Goal: Task Accomplishment & Management: Complete application form

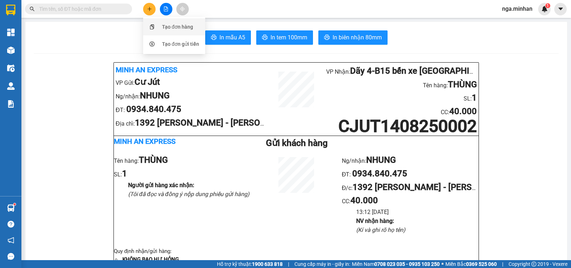
click at [175, 25] on div "Tạo đơn hàng" at bounding box center [177, 27] width 31 height 8
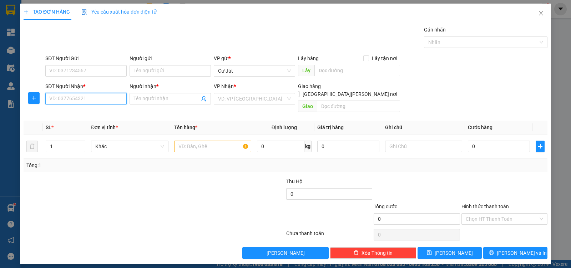
click at [103, 98] on input "SĐT Người Nhận *" at bounding box center [85, 98] width 81 height 11
type input "0908467746"
click at [72, 112] on div "0908467746 - khánh thoại" at bounding box center [86, 113] width 73 height 8
type input "khánh thoại"
type input "0908467746"
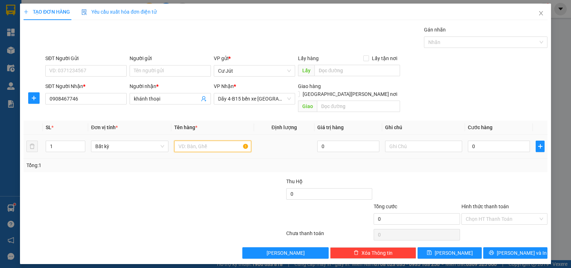
click at [208, 140] on input "text" at bounding box center [212, 145] width 77 height 11
click at [81, 142] on span "up" at bounding box center [81, 144] width 4 height 4
type input "2"
click at [193, 141] on input "text" at bounding box center [212, 145] width 77 height 11
type input "TH MẬT NHỎ"
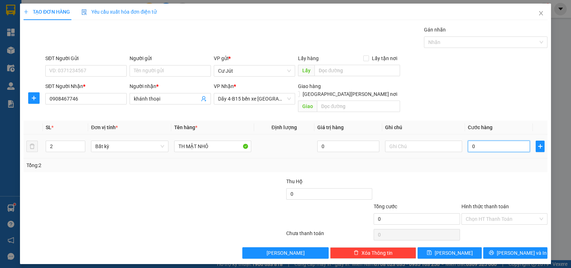
click at [511, 140] on input "0" at bounding box center [499, 145] width 62 height 11
type input "6"
type input "60"
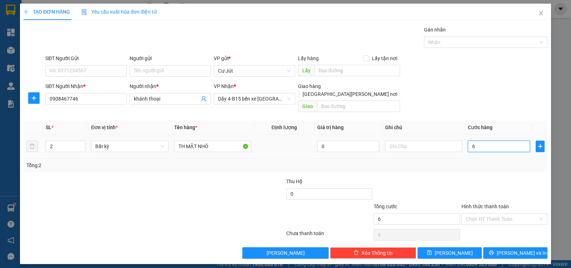
type input "60"
click at [503, 247] on button "[PERSON_NAME] và In" at bounding box center [516, 252] width 64 height 11
click at [511, 249] on span "[PERSON_NAME] và In" at bounding box center [522, 253] width 50 height 8
type input "60.000"
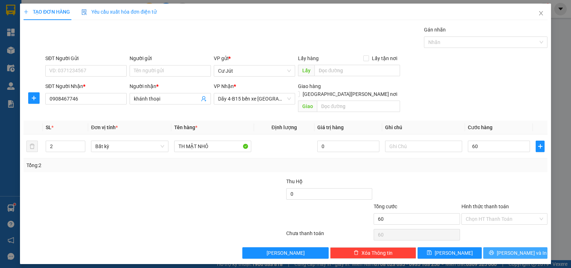
type input "60.000"
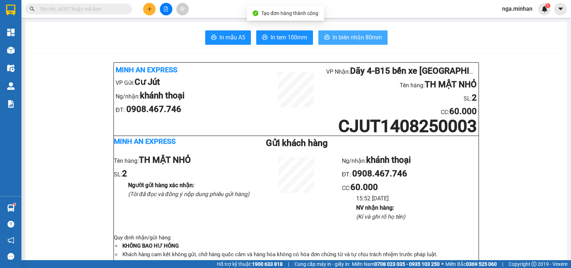
click at [355, 37] on span "In biên nhận 80mm" at bounding box center [357, 37] width 49 height 9
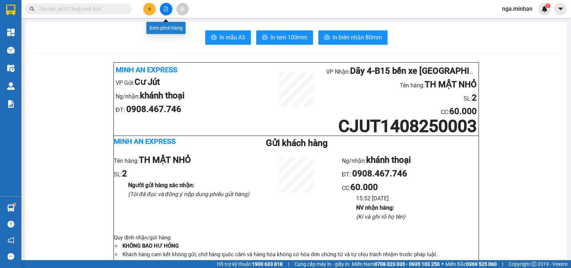
click at [169, 11] on button at bounding box center [166, 9] width 13 height 13
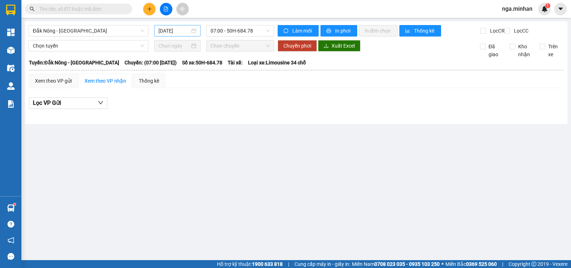
click at [170, 31] on input "[DATE]" at bounding box center [175, 31] width 32 height 8
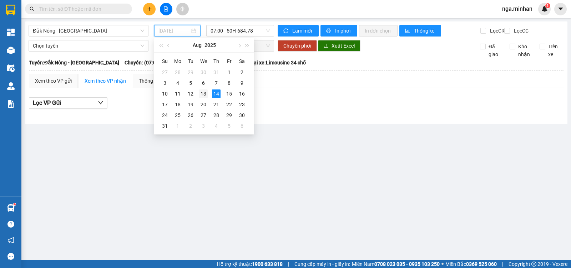
click at [203, 97] on div "13" at bounding box center [203, 93] width 9 height 9
type input "[DATE]"
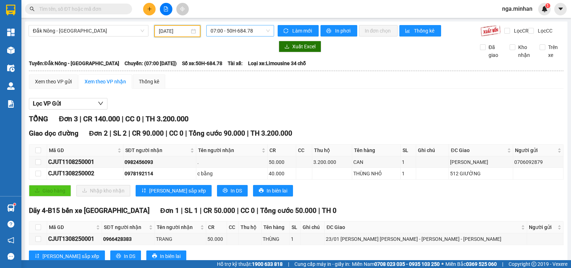
click at [236, 32] on span "07:00 - 50H-684.78" at bounding box center [240, 30] width 59 height 11
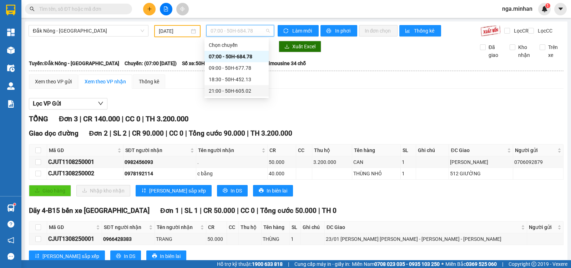
click at [243, 93] on div "21:00 - 50H-605.02" at bounding box center [237, 91] width 56 height 8
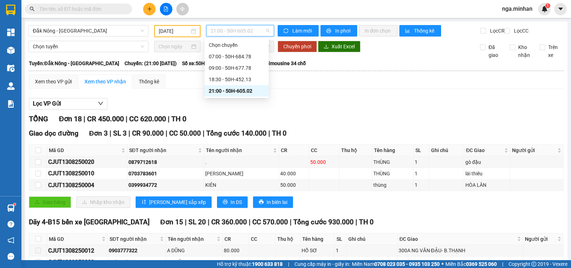
click at [230, 30] on span "21:00 - 50H-605.02" at bounding box center [240, 30] width 59 height 11
click at [240, 78] on div "18:30 - 50H-452.13" at bounding box center [237, 79] width 56 height 8
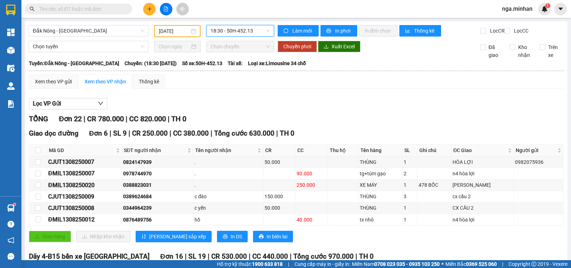
click at [150, 8] on icon "plus" at bounding box center [149, 9] width 0 height 4
click at [174, 25] on div "Tạo đơn hàng" at bounding box center [177, 27] width 31 height 8
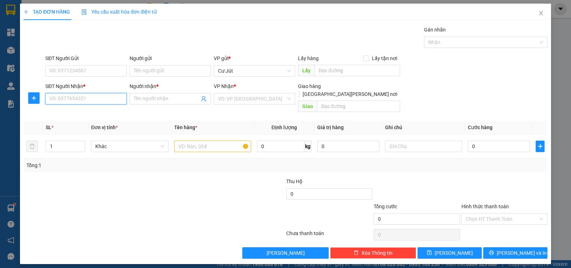
click at [89, 100] on input "SĐT Người Nhận *" at bounding box center [85, 98] width 81 height 11
type input "0389624684"
click at [85, 111] on div "0389624684 - c đào" at bounding box center [86, 113] width 73 height 8
type input "c đào"
type input "cx cầu 2"
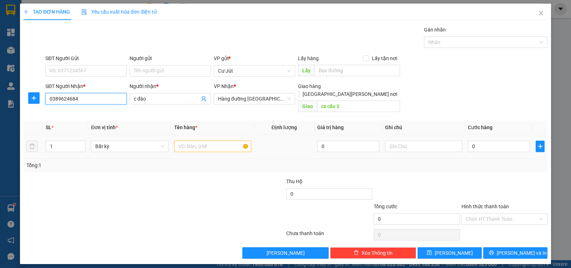
type input "0389624684"
click at [202, 141] on input "text" at bounding box center [212, 145] width 77 height 11
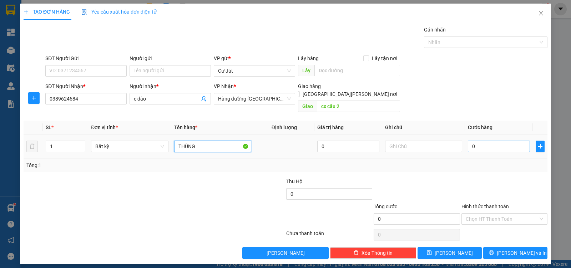
type input "THÙNG"
type input "5"
type input "50"
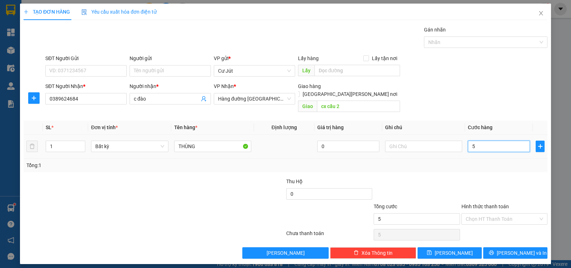
type input "50"
type input "50.000"
drag, startPoint x: 506, startPoint y: 208, endPoint x: 507, endPoint y: 217, distance: 9.0
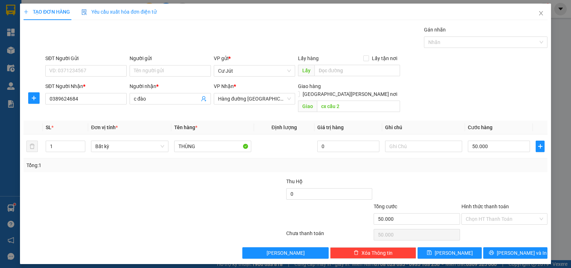
click at [506, 213] on input "Hình thức thanh toán" at bounding box center [502, 218] width 73 height 11
click at [505, 227] on div "Tại văn phòng" at bounding box center [505, 225] width 78 height 8
type input "0"
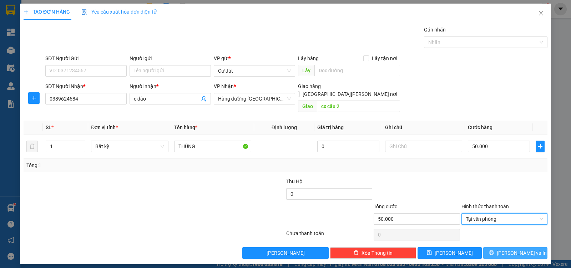
click at [517, 249] on span "[PERSON_NAME] và In" at bounding box center [522, 253] width 50 height 8
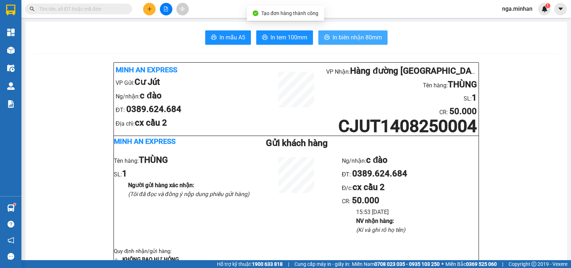
click at [341, 37] on span "In biên nhận 80mm" at bounding box center [357, 37] width 49 height 9
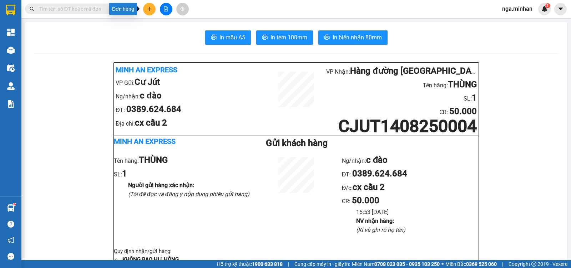
click at [151, 8] on button at bounding box center [149, 9] width 13 height 13
click at [166, 28] on div "Tạo đơn hàng" at bounding box center [177, 27] width 31 height 8
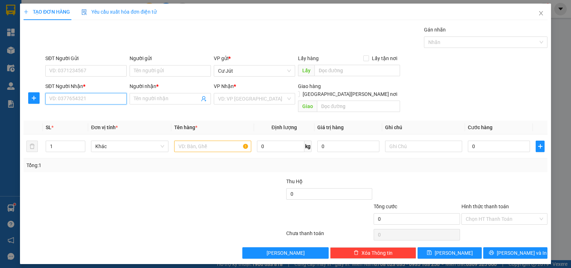
click at [69, 96] on input "SĐT Người Nhận *" at bounding box center [85, 98] width 81 height 11
type input "0344964239"
click at [95, 113] on div "0344964239 - c yến" at bounding box center [86, 113] width 73 height 8
type input "c yến"
type input "CX CẦU 2"
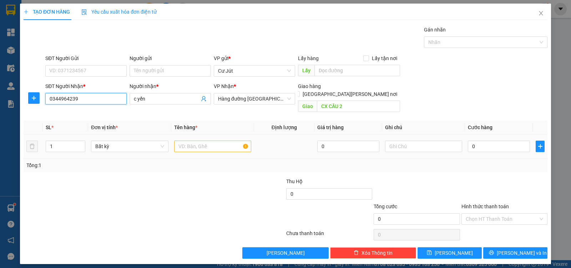
type input "0344964239"
click at [210, 140] on input "text" at bounding box center [212, 145] width 77 height 11
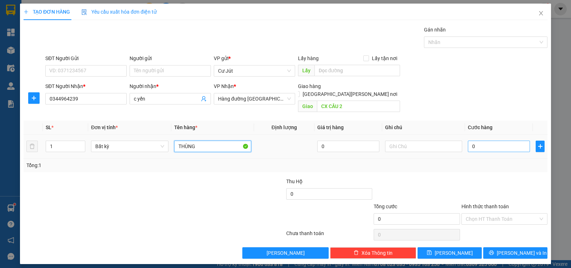
type input "THÙNG"
type input "5"
type input "50"
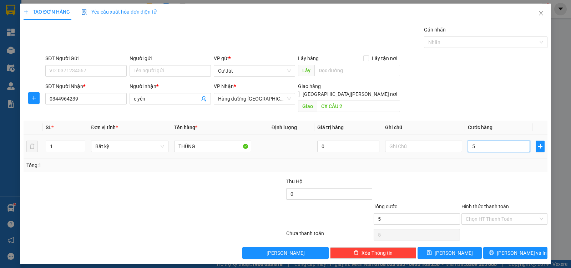
type input "50"
type input "50.000"
click at [493, 213] on input "Hình thức thanh toán" at bounding box center [502, 218] width 73 height 11
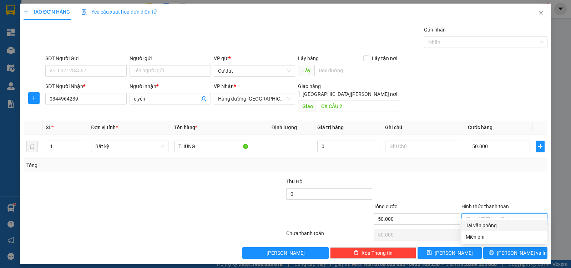
click at [493, 226] on div "Tại văn phòng" at bounding box center [505, 225] width 78 height 8
type input "0"
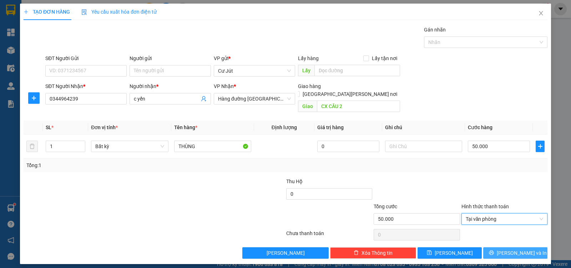
click at [510, 249] on span "[PERSON_NAME] và In" at bounding box center [522, 253] width 50 height 8
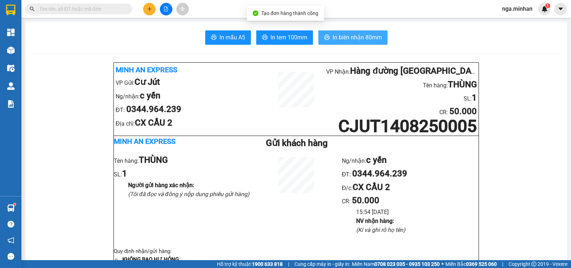
click at [364, 40] on span "In biên nhận 80mm" at bounding box center [357, 37] width 49 height 9
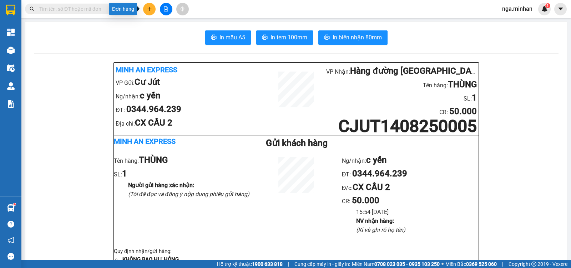
click at [150, 6] on button at bounding box center [149, 9] width 13 height 13
click at [174, 33] on div "Tạo đơn hàng" at bounding box center [175, 27] width 54 height 14
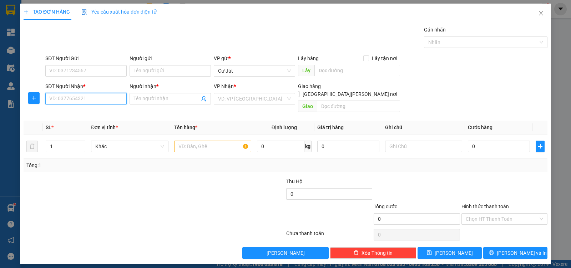
click at [112, 97] on input "SĐT Người Nhận *" at bounding box center [85, 98] width 81 height 11
type input "0906328700"
click at [166, 96] on input "Người nhận *" at bounding box center [167, 99] width 66 height 8
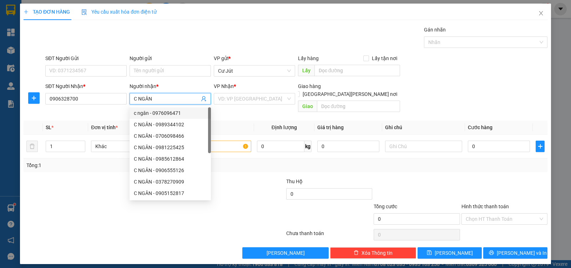
type input "C NGÂN"
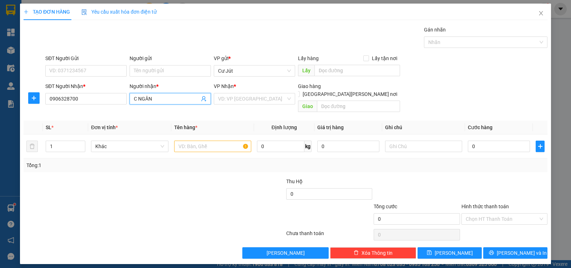
click at [164, 98] on input "C NGÂN" at bounding box center [167, 99] width 66 height 8
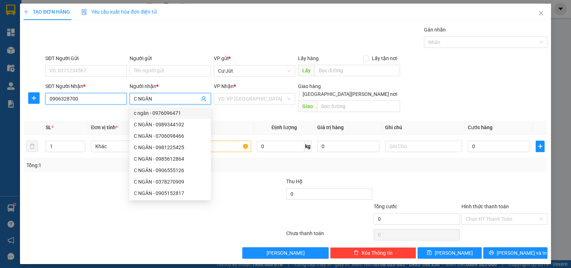
click at [87, 101] on input "0906328700" at bounding box center [85, 98] width 81 height 11
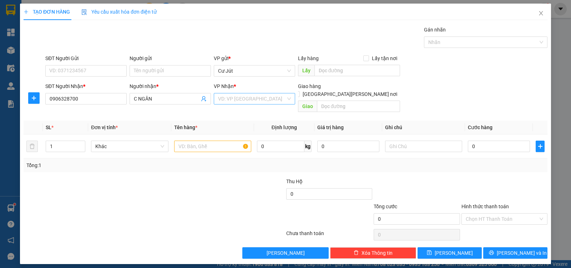
click at [263, 101] on input "search" at bounding box center [252, 98] width 68 height 11
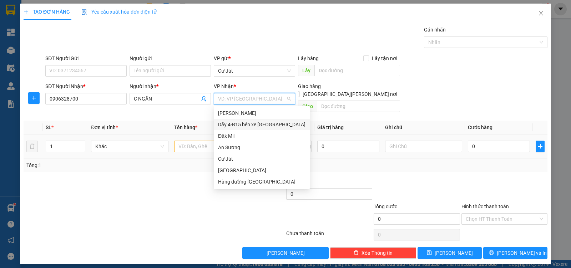
click at [267, 126] on div "Dãy 4-B15 bến xe [GEOGRAPHIC_DATA]" at bounding box center [262, 124] width 88 height 8
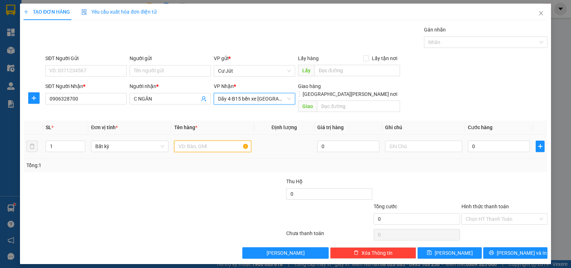
click at [193, 141] on input "text" at bounding box center [212, 145] width 77 height 11
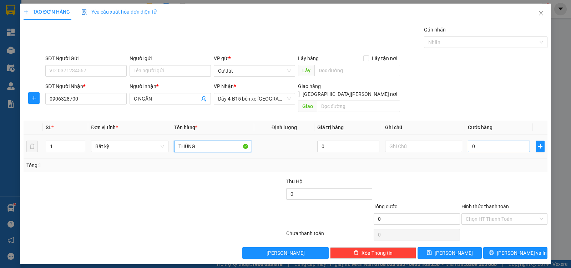
type input "THÙNG"
click at [486, 141] on input "0" at bounding box center [499, 145] width 62 height 11
type input "40"
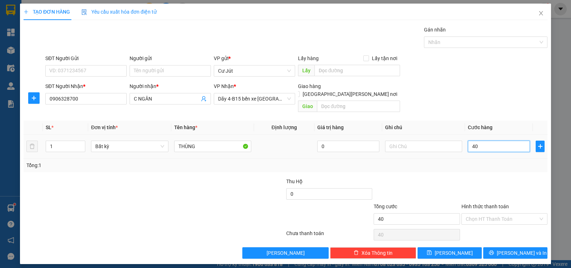
drag, startPoint x: 487, startPoint y: 141, endPoint x: 490, endPoint y: 138, distance: 4.3
click at [483, 141] on input "40" at bounding box center [499, 145] width 62 height 11
type input "40.000"
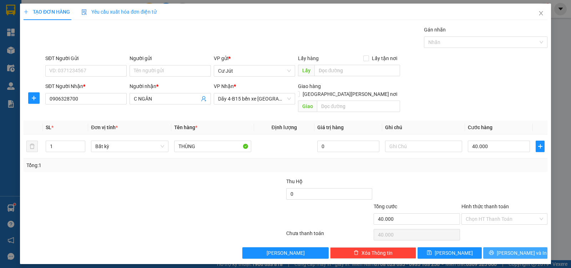
click at [532, 247] on button "[PERSON_NAME] và In" at bounding box center [516, 252] width 64 height 11
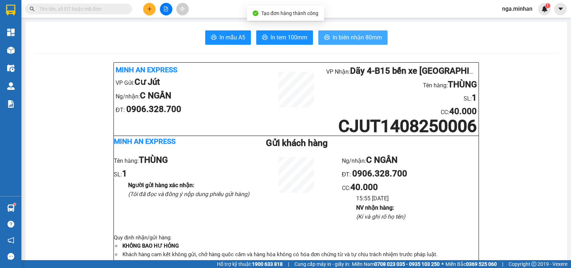
click at [345, 36] on span "In biên nhận 80mm" at bounding box center [357, 37] width 49 height 9
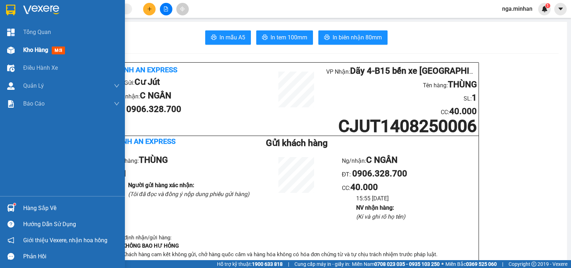
click at [37, 51] on span "Kho hàng" at bounding box center [35, 49] width 25 height 7
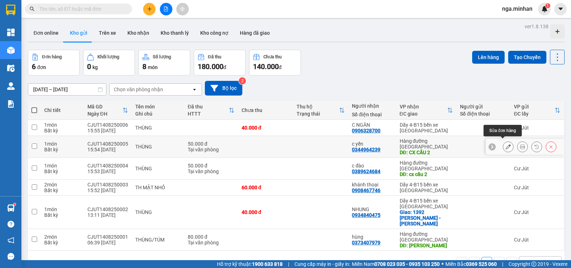
click at [506, 145] on icon at bounding box center [508, 146] width 5 height 5
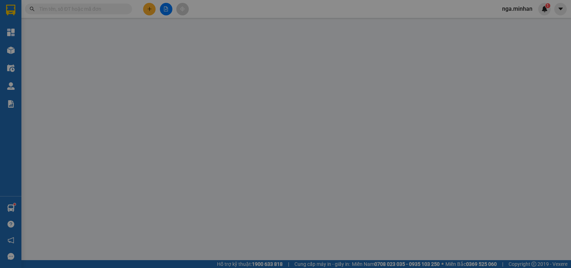
type input "0344964239"
type input "c yến"
type input "CX CẦU 2"
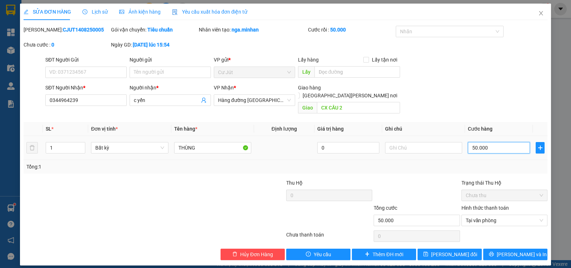
click at [494, 142] on input "50.000" at bounding box center [499, 147] width 62 height 11
type input "4"
type input "40"
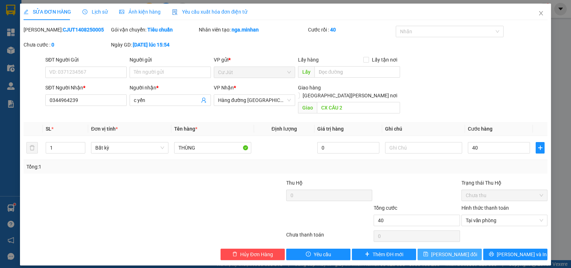
type input "40.000"
click at [460, 250] on span "[PERSON_NAME] đổi" at bounding box center [454, 254] width 46 height 8
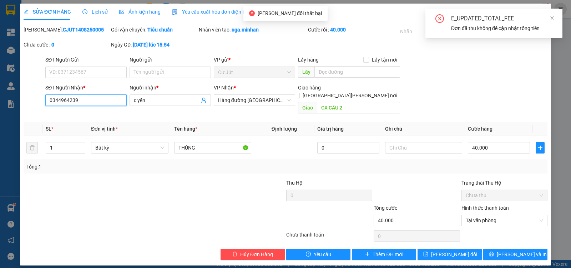
drag, startPoint x: 94, startPoint y: 101, endPoint x: 0, endPoint y: 64, distance: 101.0
click at [0, 64] on div "SỬA ĐƠN HÀNG Lịch sử [PERSON_NAME] hàng Yêu cầu xuất [PERSON_NAME] điện tử Tota…" at bounding box center [285, 134] width 571 height 268
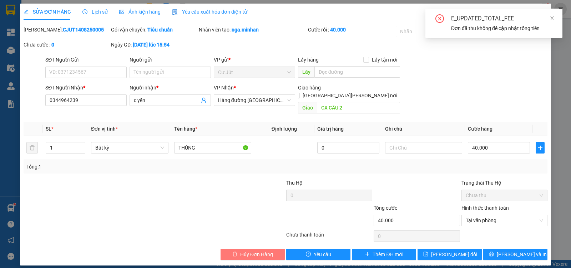
click at [245, 251] on button "Hủy Đơn Hàng" at bounding box center [253, 253] width 64 height 11
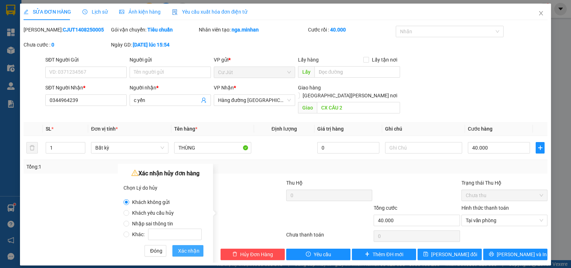
click at [186, 254] on span "Xác nhận" at bounding box center [188, 250] width 21 height 8
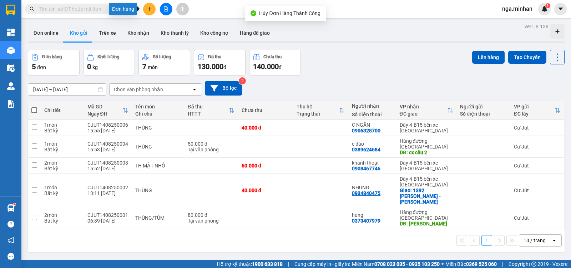
click at [153, 8] on button at bounding box center [149, 9] width 13 height 13
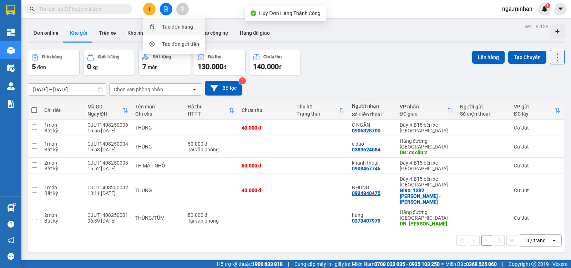
click at [174, 25] on div "Tạo đơn hàng" at bounding box center [177, 27] width 31 height 8
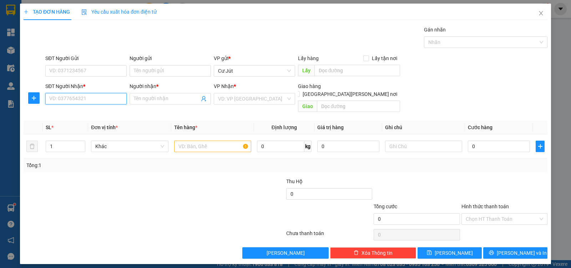
click at [110, 96] on input "SĐT Người Nhận *" at bounding box center [85, 98] width 81 height 11
paste input "0344964239"
type input "0344964239"
click at [94, 116] on div "0344964239 - c yến" at bounding box center [86, 113] width 73 height 8
type input "c yến"
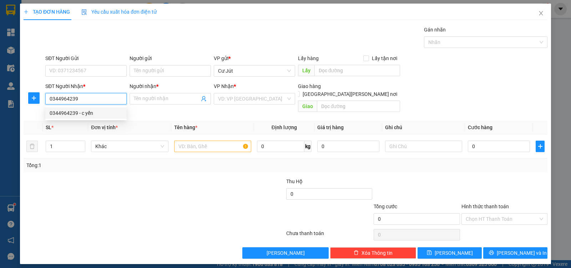
type input "CX CẦU 2"
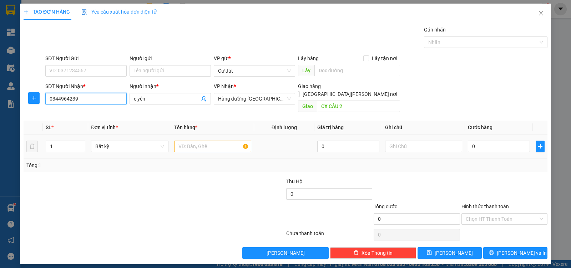
type input "0344964239"
click at [218, 141] on input "text" at bounding box center [212, 145] width 77 height 11
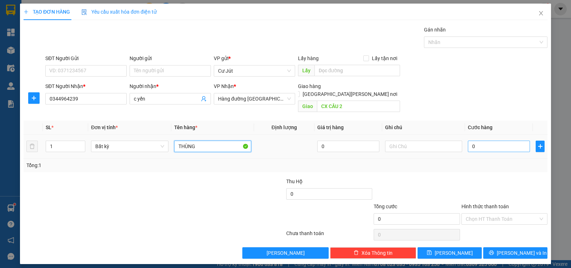
type input "THÙNG"
type input "4"
type input "40"
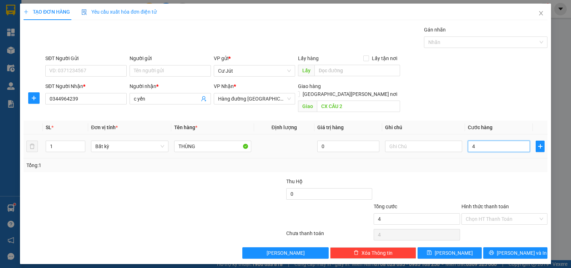
type input "40"
click at [498, 213] on input "Hình thức thanh toán" at bounding box center [502, 218] width 73 height 11
type input "40.000"
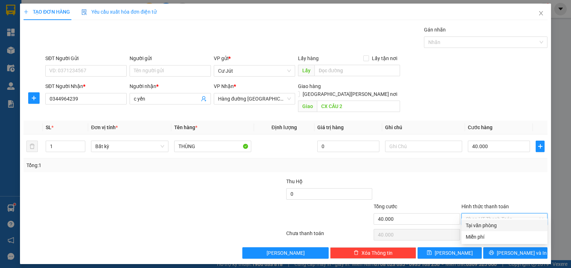
click at [493, 222] on div "Tại văn phòng" at bounding box center [505, 225] width 78 height 8
type input "0"
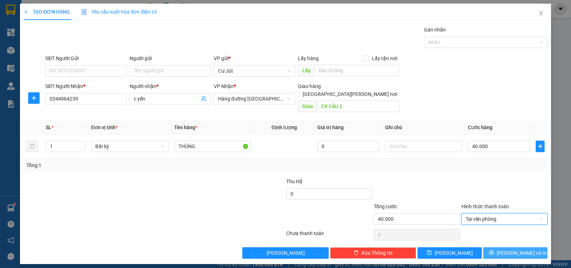
click at [510, 249] on span "[PERSON_NAME] và In" at bounding box center [522, 253] width 50 height 8
